Goal: Navigation & Orientation: Find specific page/section

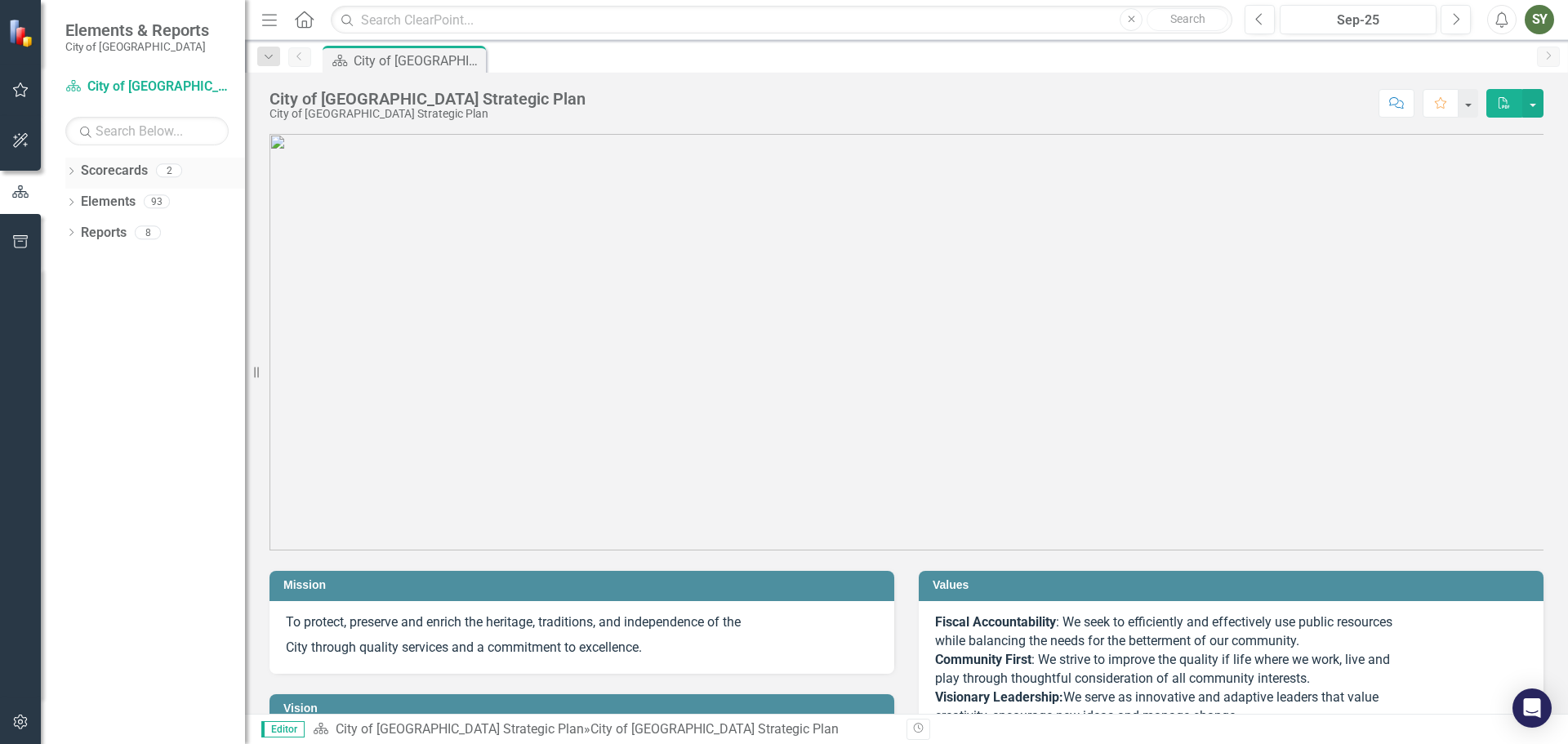
click at [125, 175] on link "Scorecards" at bounding box center [115, 171] width 67 height 18
drag, startPoint x: 119, startPoint y: 185, endPoint x: 120, endPoint y: 197, distance: 12.0
click at [120, 197] on div "Dropdown Scorecards 2 City of [GEOGRAPHIC_DATA] Strategic Plan TRAINING - City …" at bounding box center [143, 451] width 204 height 586
click at [120, 197] on link "Elements" at bounding box center [108, 202] width 55 height 18
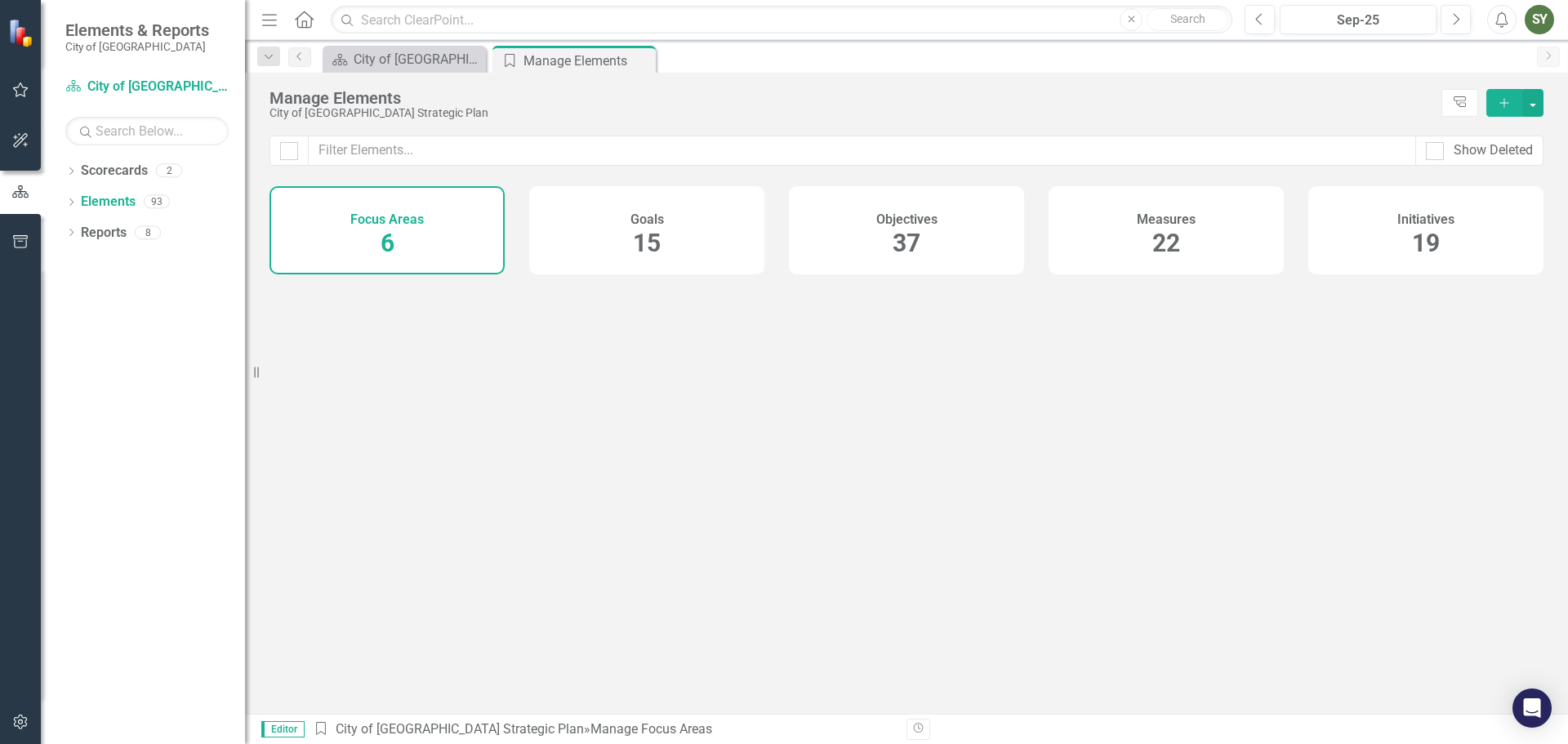
click at [369, 239] on div "Focus Areas 6" at bounding box center [387, 230] width 235 height 88
click at [411, 230] on div "Focus Areas 6" at bounding box center [387, 230] width 235 height 88
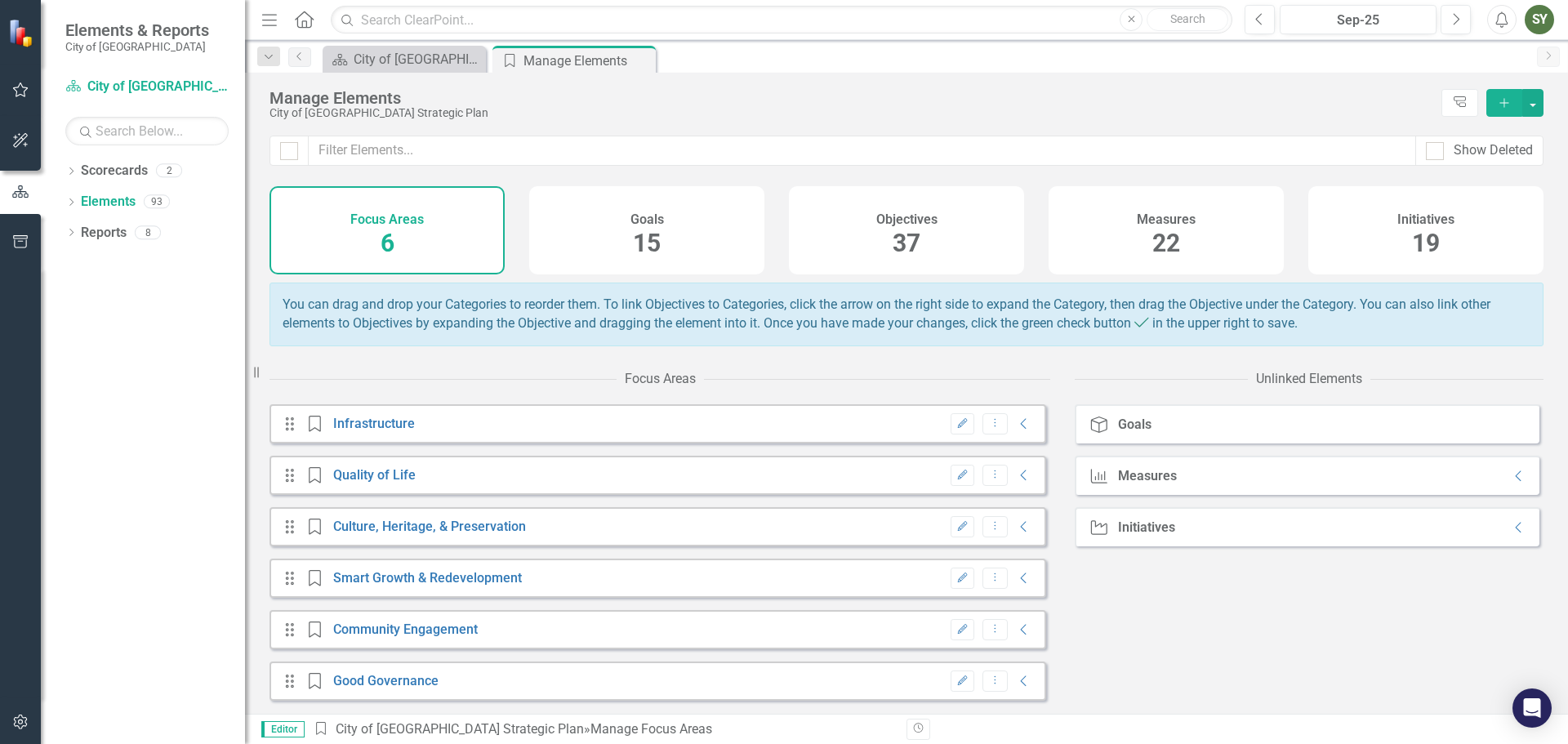
click at [628, 238] on div "Goals 15" at bounding box center [647, 230] width 235 height 88
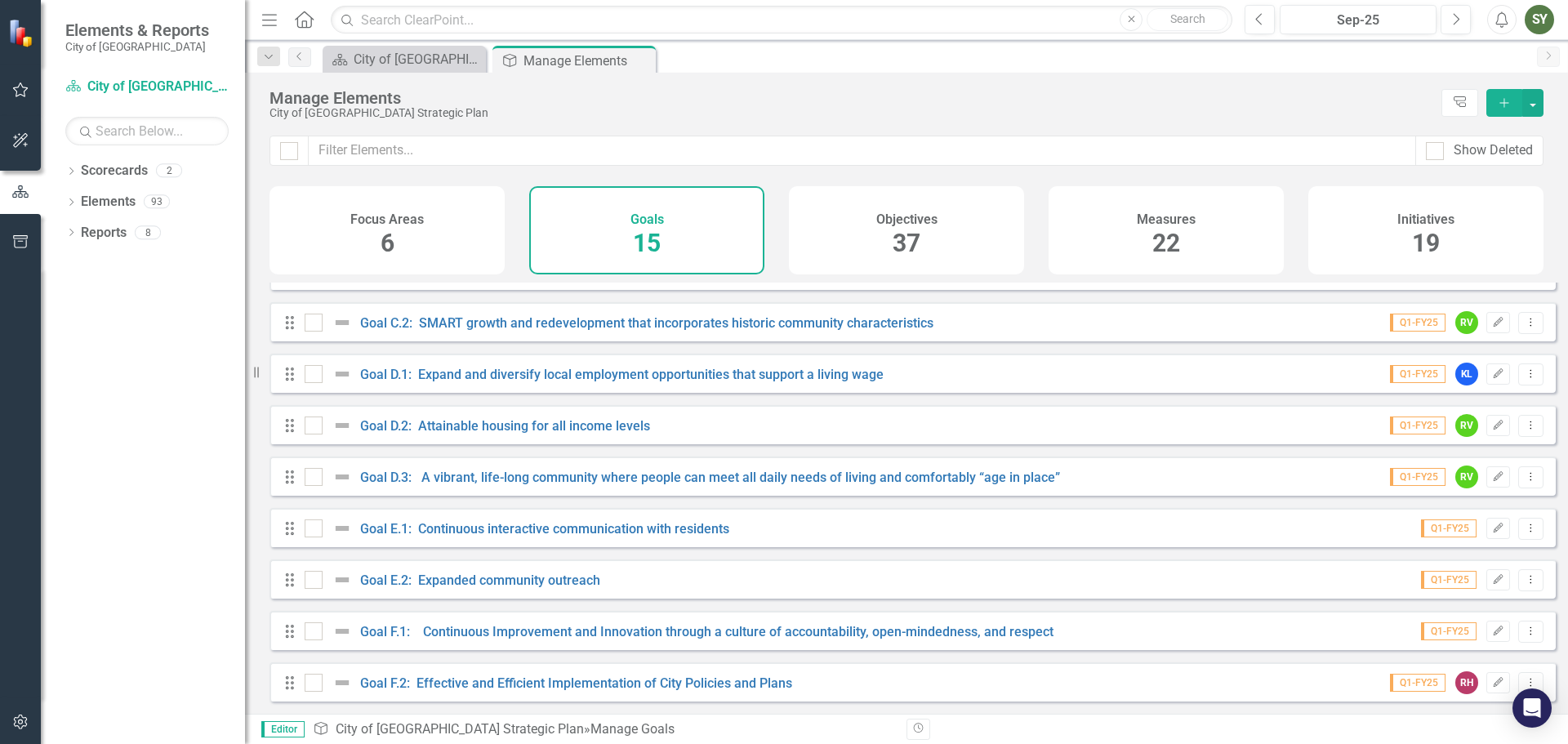
scroll to position [353, 0]
click at [344, 454] on div "Drag Goal A.1: A City-Wide Clean Energy Program Q1-FY25 Edit Dropdown Menu Drag…" at bounding box center [913, 321] width 1286 height 759
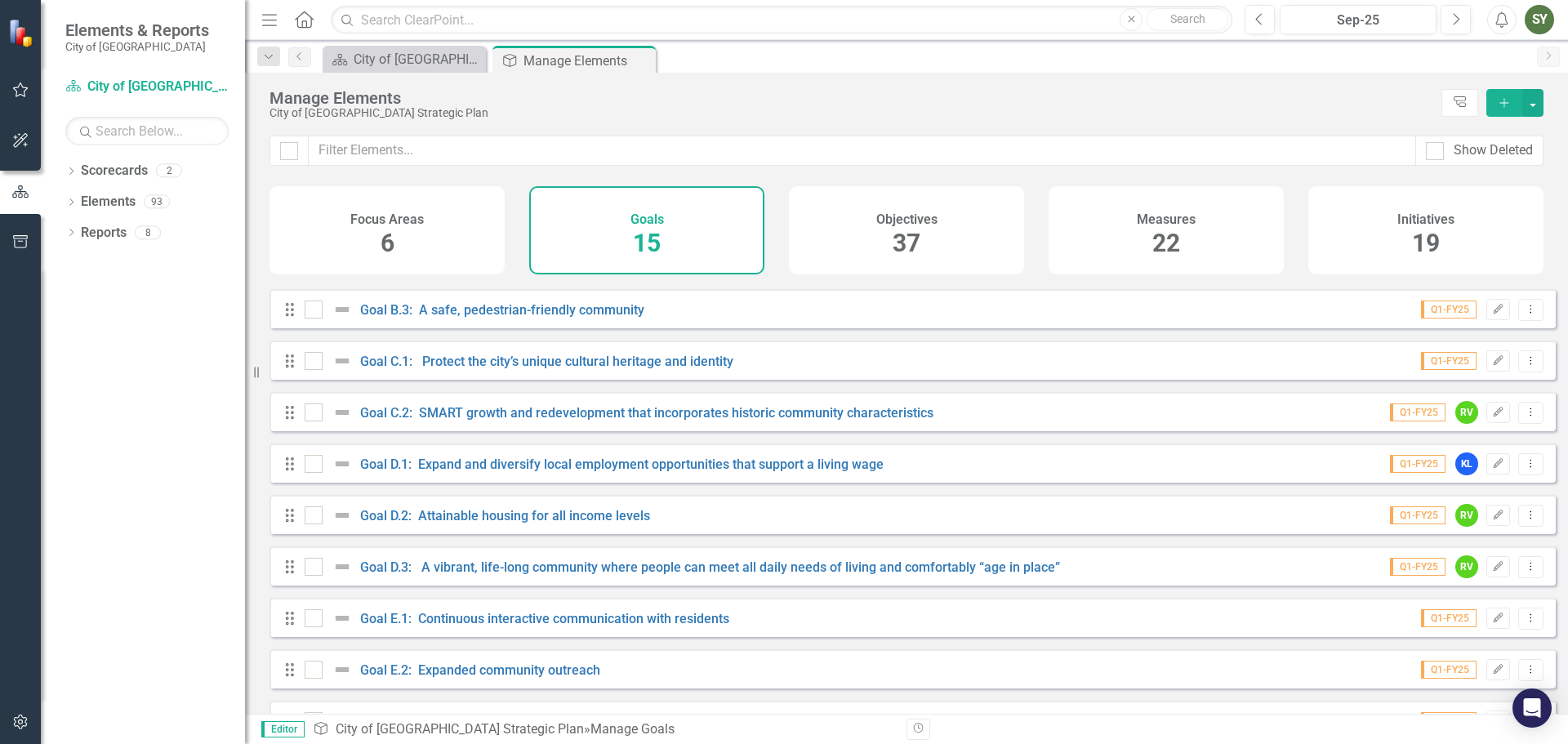
scroll to position [244, 0]
